Goal: Task Accomplishment & Management: Complete application form

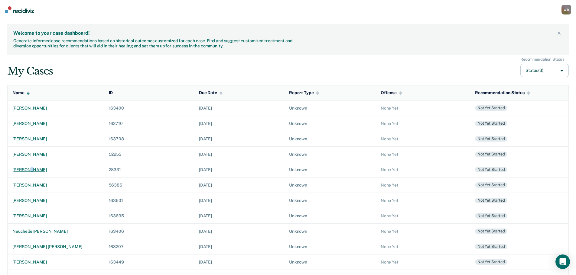
click at [29, 168] on div "[PERSON_NAME]" at bounding box center [55, 169] width 87 height 5
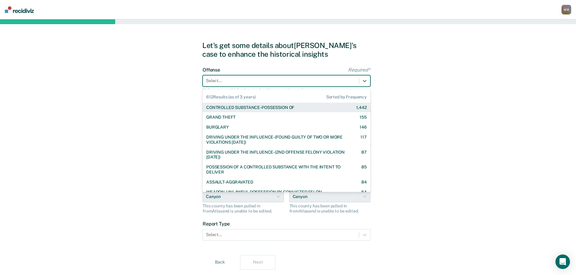
click at [229, 83] on div at bounding box center [281, 81] width 150 height 6
click at [227, 107] on div "CONTROLLED SUBSTANCE-POSSESSION OF" at bounding box center [250, 107] width 88 height 5
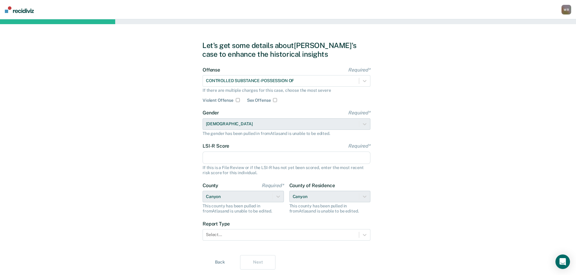
drag, startPoint x: 234, startPoint y: 160, endPoint x: 217, endPoint y: 145, distance: 22.5
click at [234, 160] on input "LSI-R Score Required*" at bounding box center [287, 158] width 168 height 13
type input "29"
click at [225, 238] on div "Select..." at bounding box center [287, 234] width 168 height 11
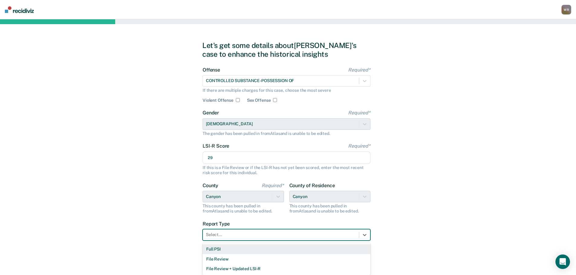
scroll to position [2, 0]
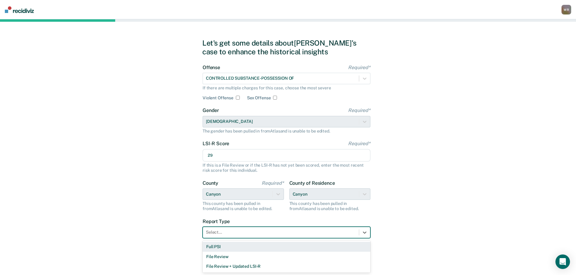
click at [222, 248] on div "Full PSI" at bounding box center [287, 247] width 168 height 10
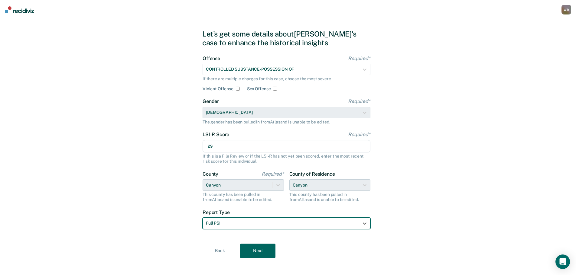
scroll to position [16, 0]
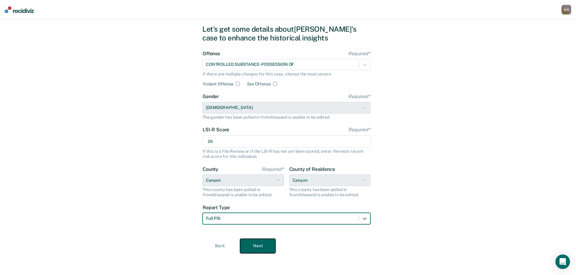
click at [255, 248] on button "Next" at bounding box center [257, 246] width 35 height 15
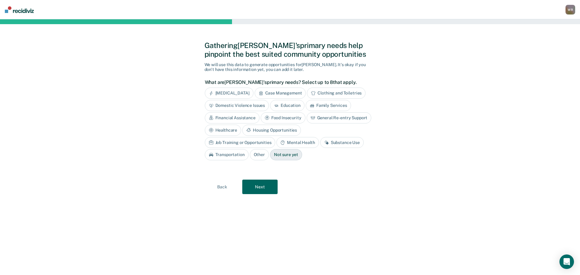
click at [270, 130] on div "Housing Opportunities" at bounding box center [271, 130] width 59 height 11
click at [256, 143] on div "Job Training or Opportunities" at bounding box center [240, 142] width 71 height 11
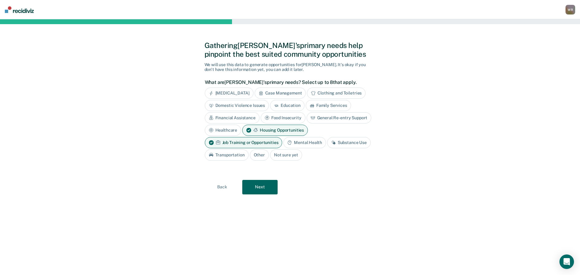
click at [340, 147] on div "Substance Use" at bounding box center [349, 142] width 44 height 11
click at [268, 187] on button "Next" at bounding box center [259, 187] width 35 height 15
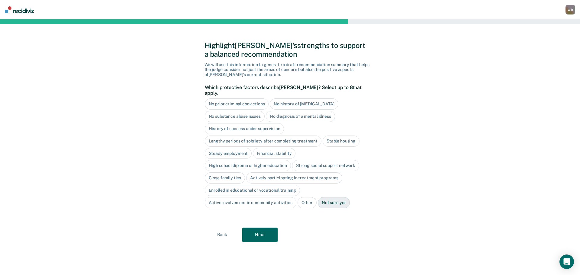
click at [312, 99] on div "No history of [MEDICAL_DATA]" at bounding box center [304, 104] width 68 height 11
click at [314, 111] on div "No diagnosis of a mental illness" at bounding box center [300, 116] width 69 height 11
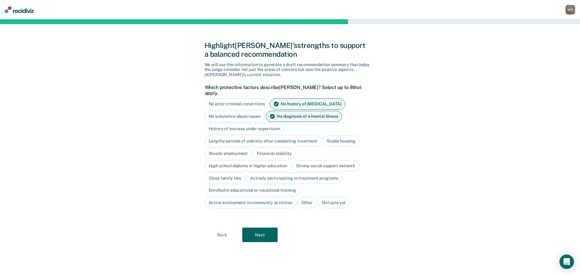
click at [293, 121] on div "No prior criminal convictions No history of [MEDICAL_DATA] No substance abuse i…" at bounding box center [289, 154] width 168 height 110
click at [239, 161] on div "High school diploma or higher education" at bounding box center [248, 166] width 86 height 11
click at [265, 229] on button "Next" at bounding box center [259, 235] width 35 height 15
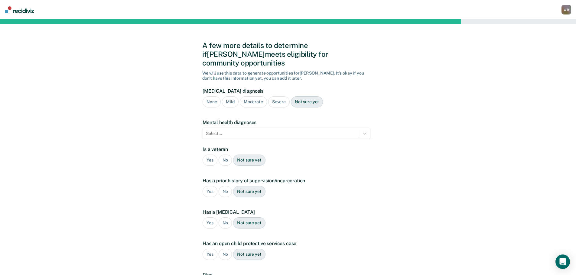
drag, startPoint x: 277, startPoint y: 93, endPoint x: 274, endPoint y: 96, distance: 4.3
click at [277, 96] on div "Severe" at bounding box center [278, 101] width 21 height 11
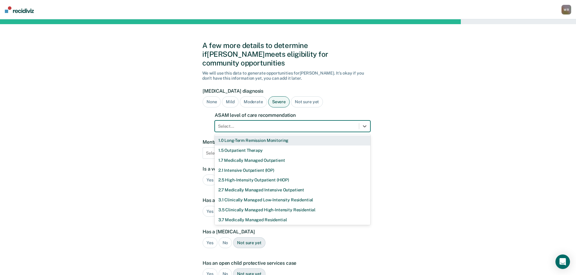
click at [264, 123] on div at bounding box center [287, 126] width 138 height 6
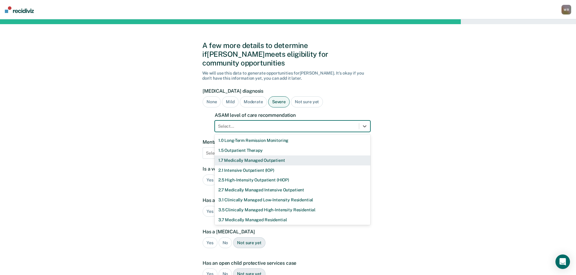
click at [254, 146] on div "1.5 Outpatient Therapy" at bounding box center [293, 151] width 156 height 10
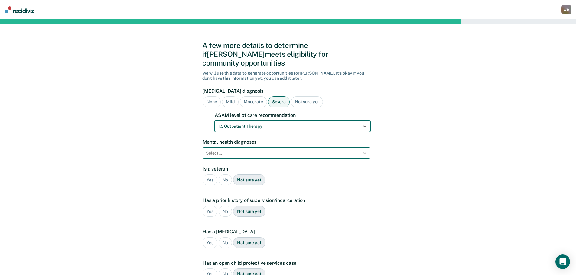
click at [245, 150] on div at bounding box center [281, 153] width 150 height 6
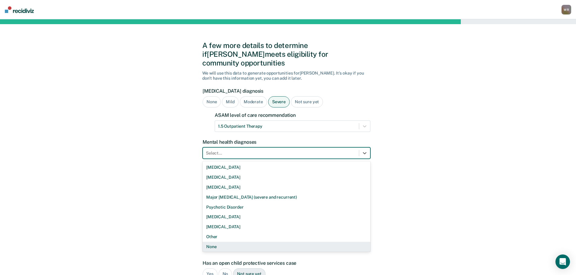
click at [214, 242] on div "None" at bounding box center [287, 247] width 168 height 10
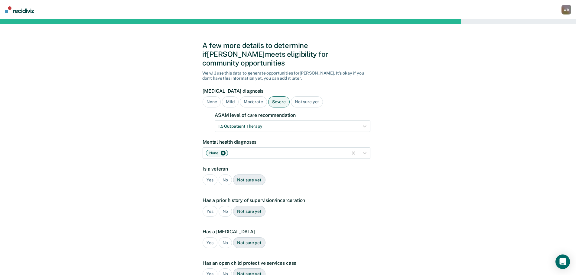
click at [225, 175] on div "No" at bounding box center [226, 180] width 14 height 11
click at [211, 206] on div "Yes" at bounding box center [210, 211] width 15 height 11
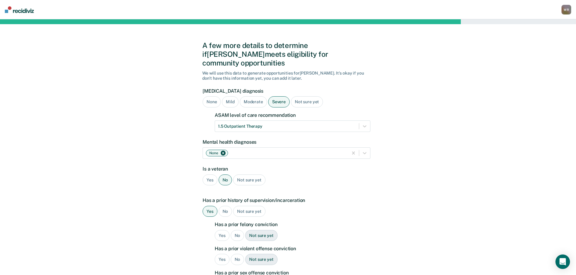
click at [222, 230] on div "Yes" at bounding box center [222, 235] width 15 height 11
click at [237, 254] on div "No" at bounding box center [238, 259] width 14 height 11
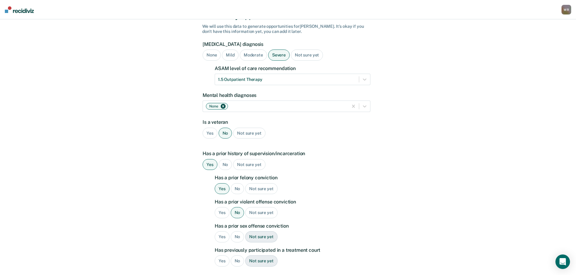
scroll to position [60, 0]
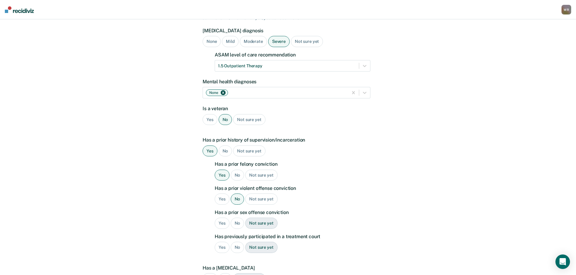
drag, startPoint x: 239, startPoint y: 216, endPoint x: 240, endPoint y: 224, distance: 8.3
click at [239, 218] on div "No" at bounding box center [238, 223] width 14 height 11
click at [237, 242] on div "No" at bounding box center [238, 247] width 14 height 11
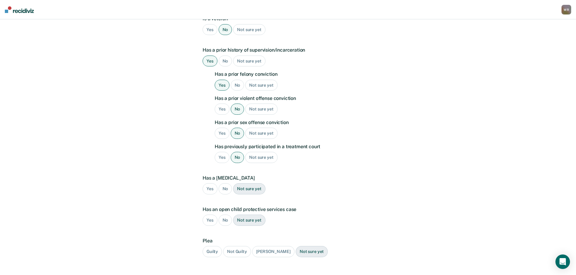
scroll to position [151, 0]
click at [225, 183] on div "No" at bounding box center [226, 188] width 14 height 11
click at [227, 214] on div "No" at bounding box center [226, 219] width 14 height 11
click at [209, 246] on div "Guilty" at bounding box center [212, 251] width 19 height 11
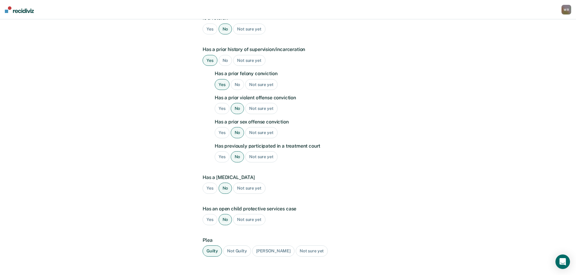
scroll to position [0, 0]
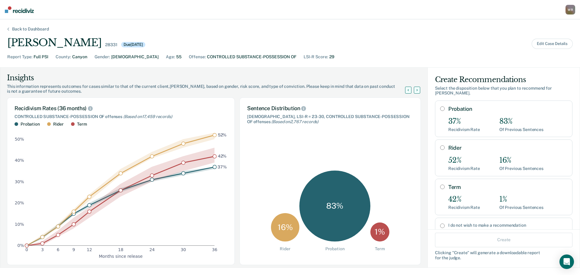
click at [477, 108] on label "Probation" at bounding box center [508, 109] width 119 height 7
click at [445, 108] on input "Probation" at bounding box center [442, 108] width 5 height 5
radio input "true"
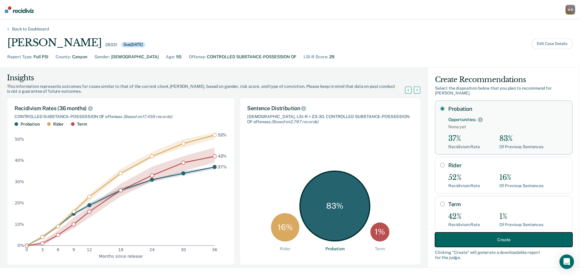
click at [509, 243] on button "Create" at bounding box center [504, 240] width 138 height 15
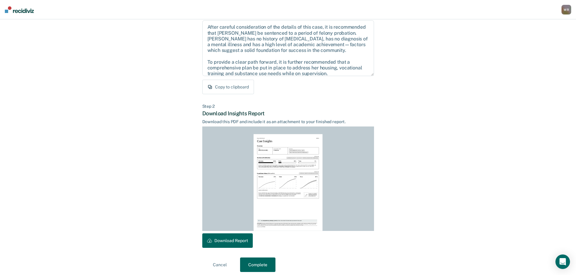
scroll to position [69, 0]
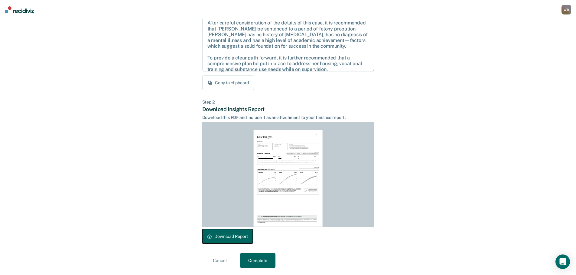
drag, startPoint x: 232, startPoint y: 237, endPoint x: 245, endPoint y: 174, distance: 64.6
click at [232, 237] on button "Download Report" at bounding box center [227, 236] width 50 height 15
click at [263, 263] on button "Complete" at bounding box center [257, 261] width 35 height 15
